Goal: Information Seeking & Learning: Learn about a topic

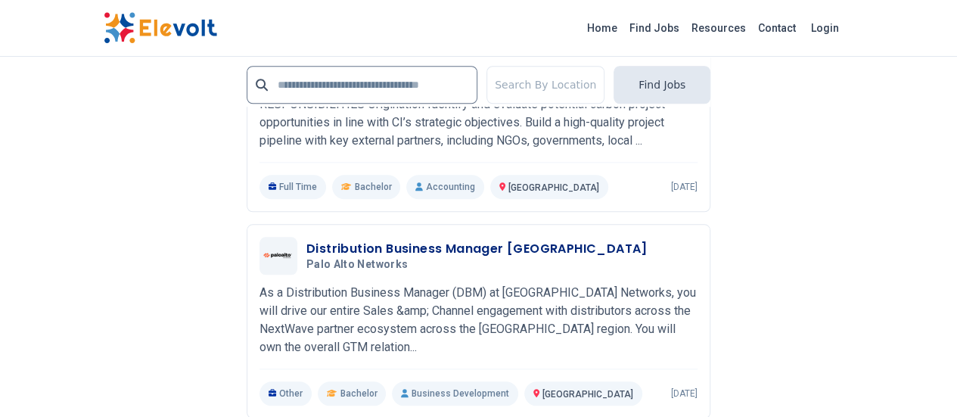
scroll to position [3504, 0]
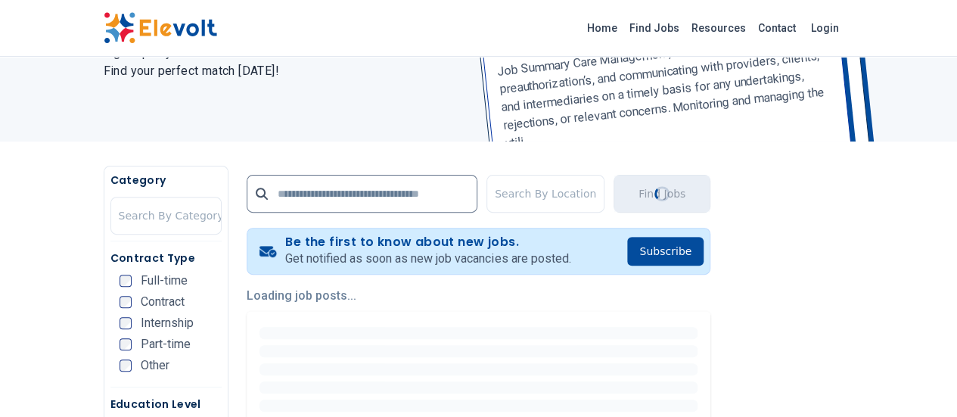
scroll to position [182, 0]
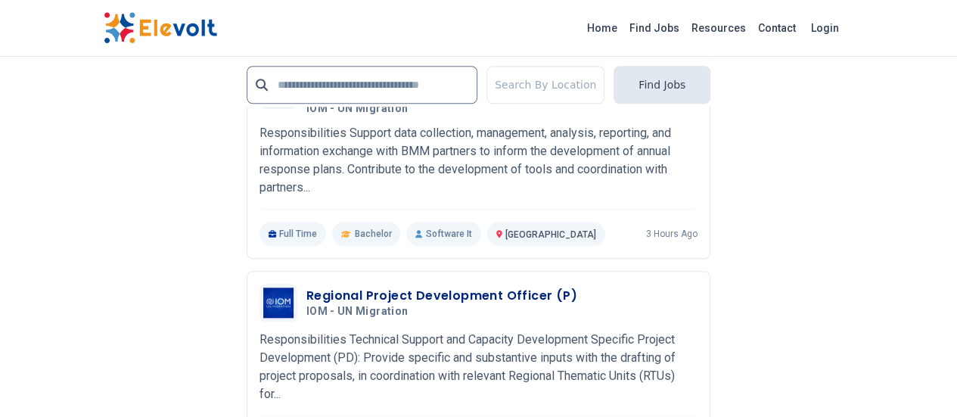
scroll to position [3501, 0]
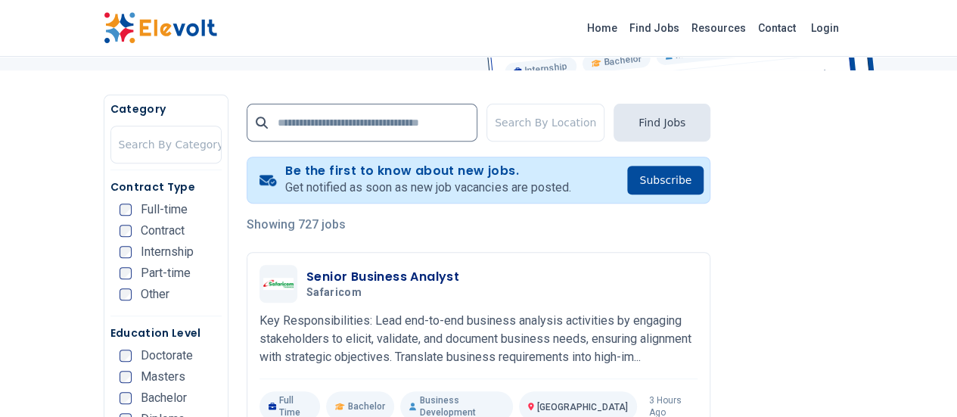
scroll to position [299, 0]
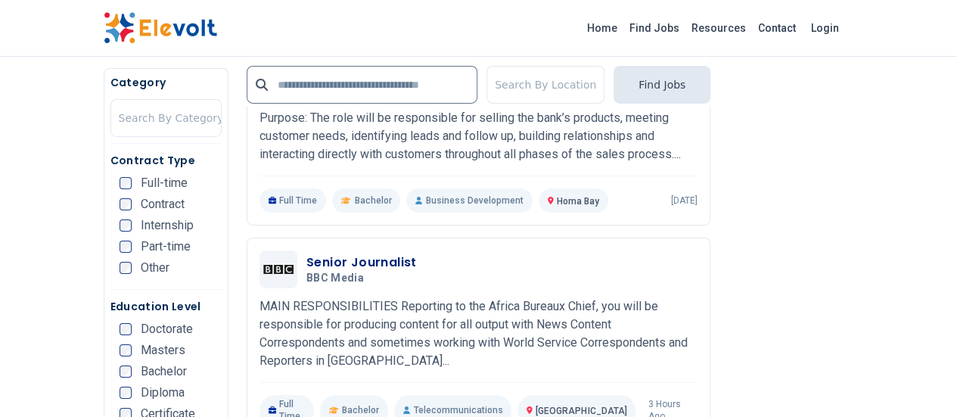
scroll to position [2555, 0]
